Goal: Task Accomplishment & Management: Use online tool/utility

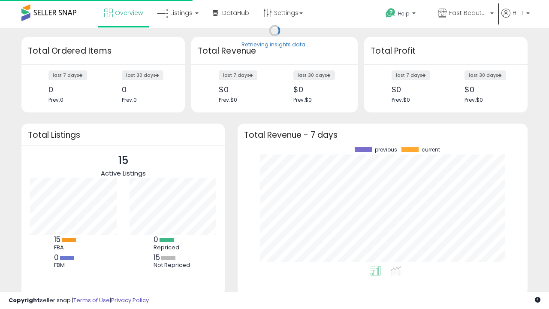
scroll to position [119, 273]
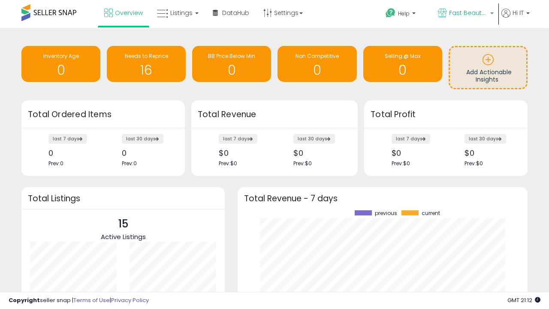
click at [465, 14] on span "Fast Beauty ([GEOGRAPHIC_DATA])" at bounding box center [468, 13] width 39 height 9
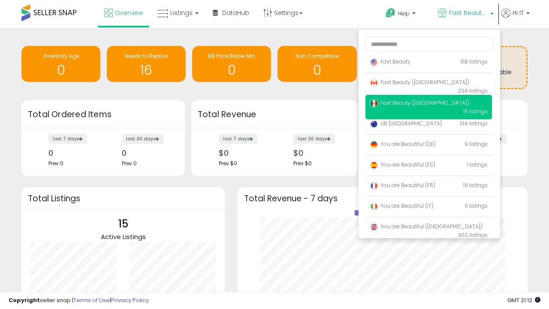
click at [429, 104] on span "Fast Beauty ([GEOGRAPHIC_DATA])" at bounding box center [420, 102] width 100 height 7
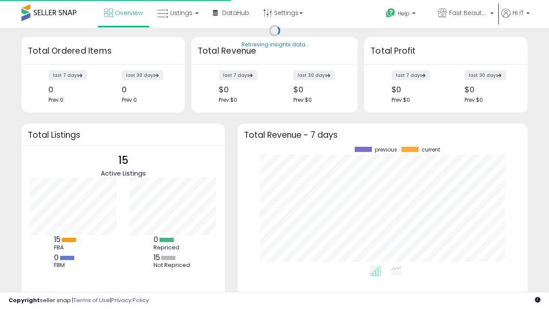
scroll to position [119, 273]
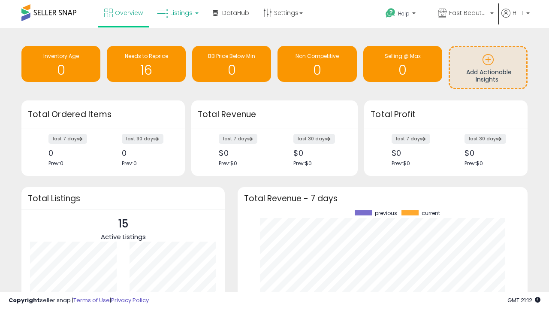
click at [177, 13] on span "Listings" at bounding box center [181, 13] width 22 height 9
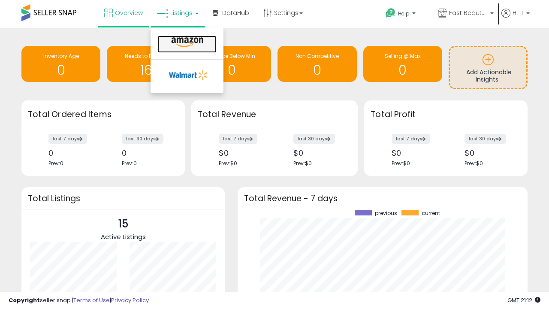
click at [186, 42] on icon at bounding box center [187, 42] width 37 height 11
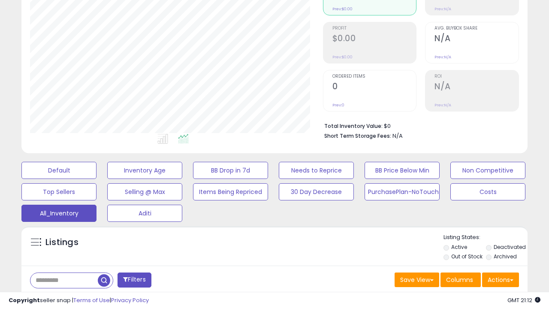
click at [61, 298] on span "Last 30 Days" at bounding box center [62, 302] width 37 height 9
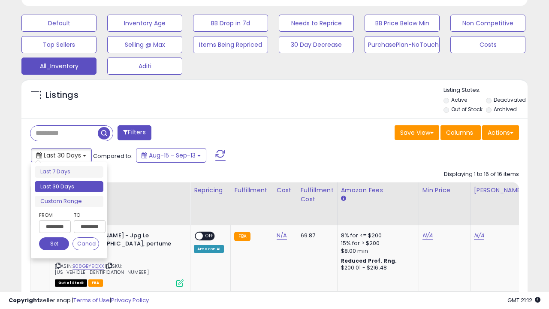
scroll to position [176, 293]
click at [69, 187] on li "Last 30 Days" at bounding box center [69, 187] width 69 height 12
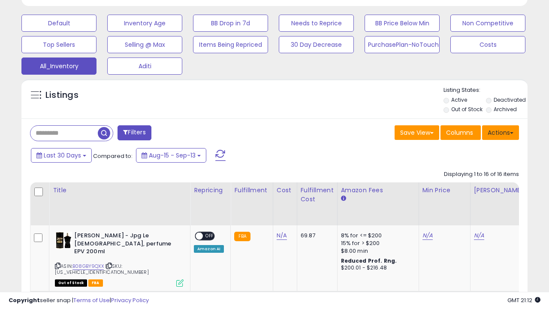
click at [501, 132] on button "Actions" at bounding box center [500, 132] width 37 height 15
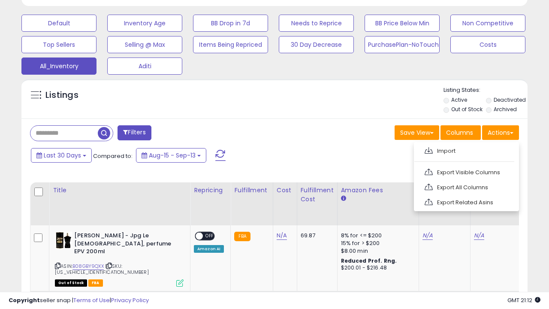
click at [465, 186] on link "Export All Columns" at bounding box center [466, 187] width 94 height 13
